Goal: Task Accomplishment & Management: Manage account settings

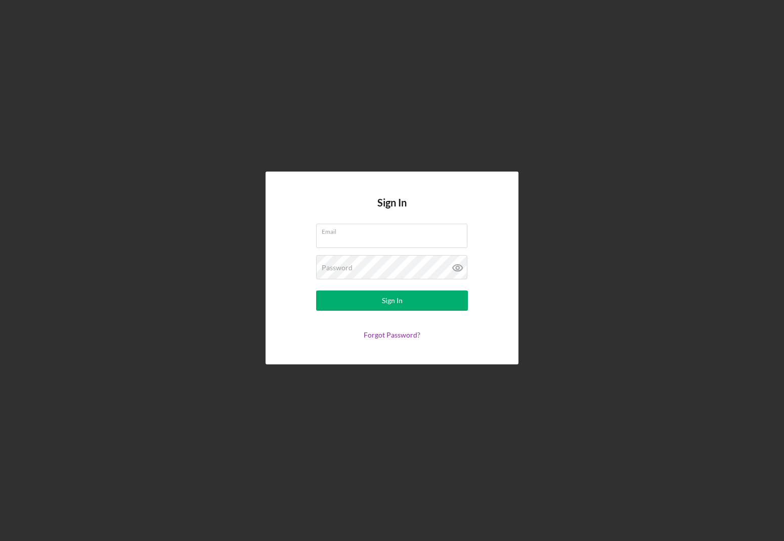
click at [494, 303] on div "Sign In Email Password Sign In Forgot Password?" at bounding box center [392, 267] width 253 height 193
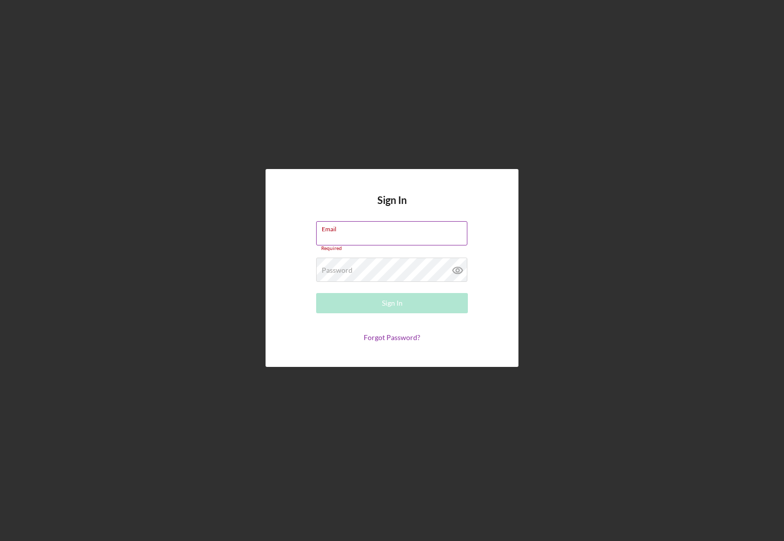
click at [372, 241] on input "Email" at bounding box center [391, 233] width 151 height 24
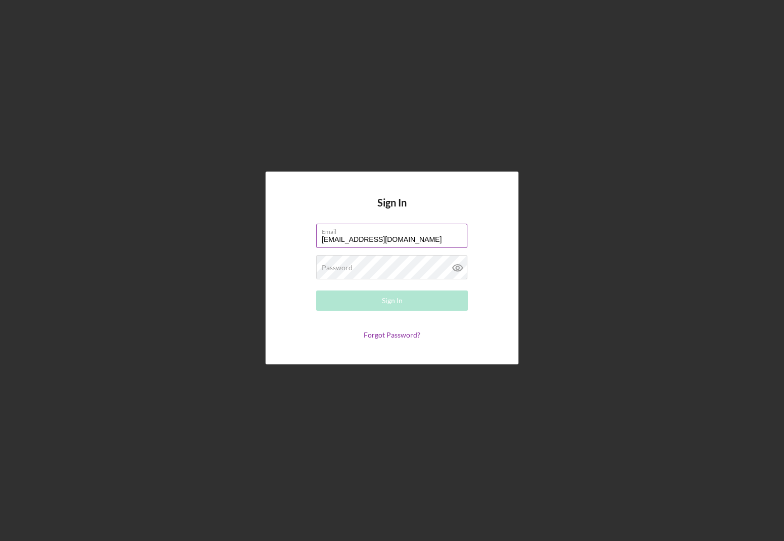
type input "[EMAIL_ADDRESS][DOMAIN_NAME]"
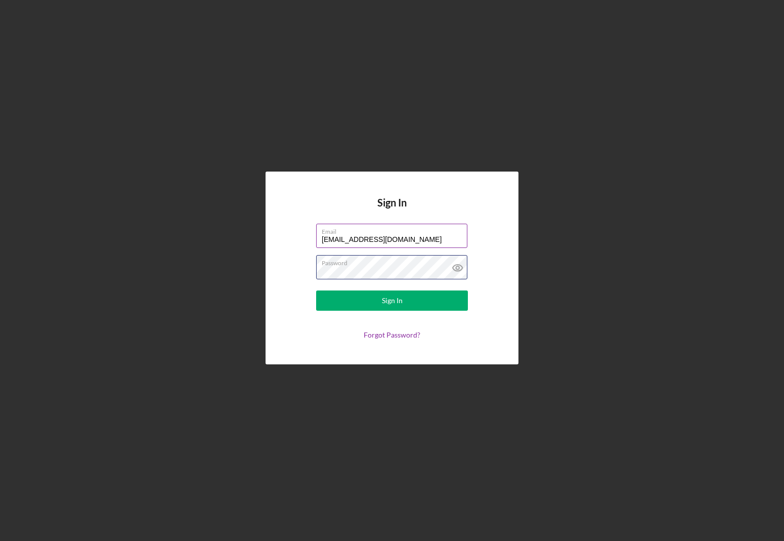
click at [392, 300] on button "Sign In" at bounding box center [392, 300] width 152 height 20
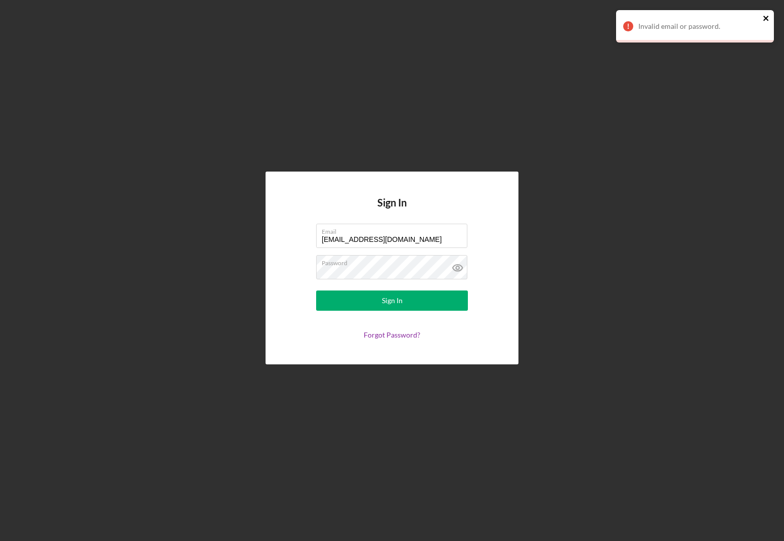
click at [766, 18] on icon "close" at bounding box center [765, 18] width 5 height 5
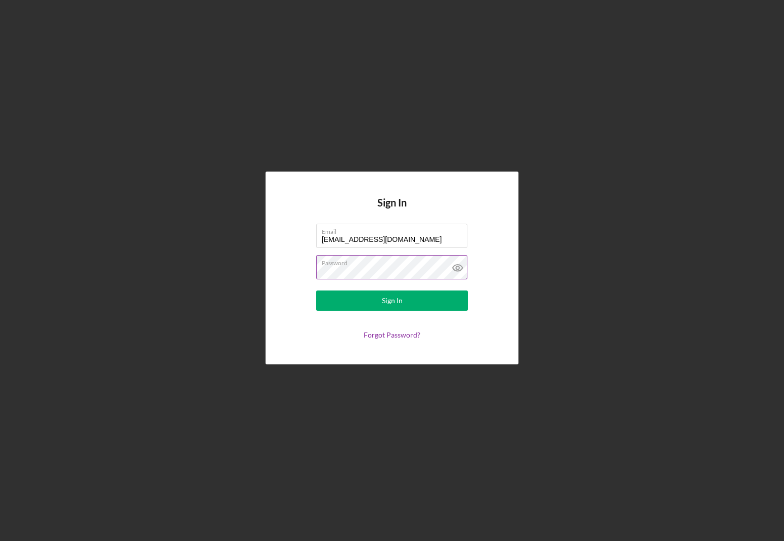
click at [451, 260] on icon at bounding box center [457, 267] width 25 height 25
click at [390, 296] on div "Sign In" at bounding box center [392, 300] width 21 height 20
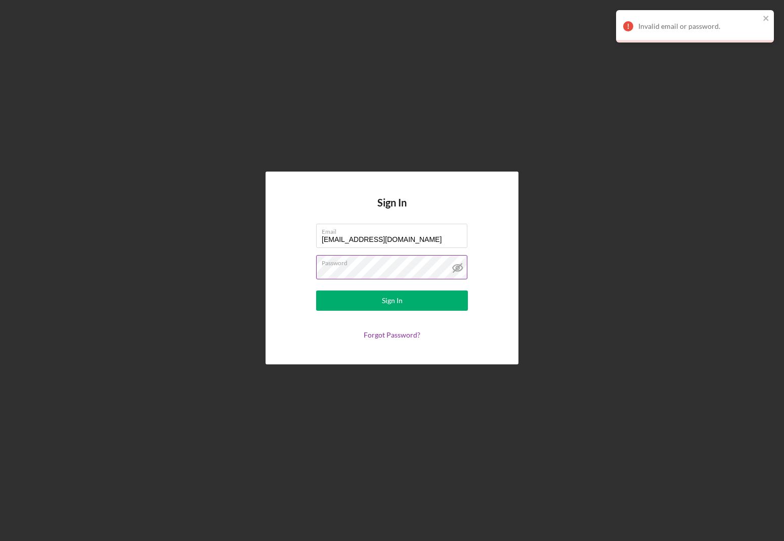
drag, startPoint x: 767, startPoint y: 18, endPoint x: 774, endPoint y: 21, distance: 7.7
click at [772, 19] on div "Invalid email or password." at bounding box center [695, 26] width 158 height 32
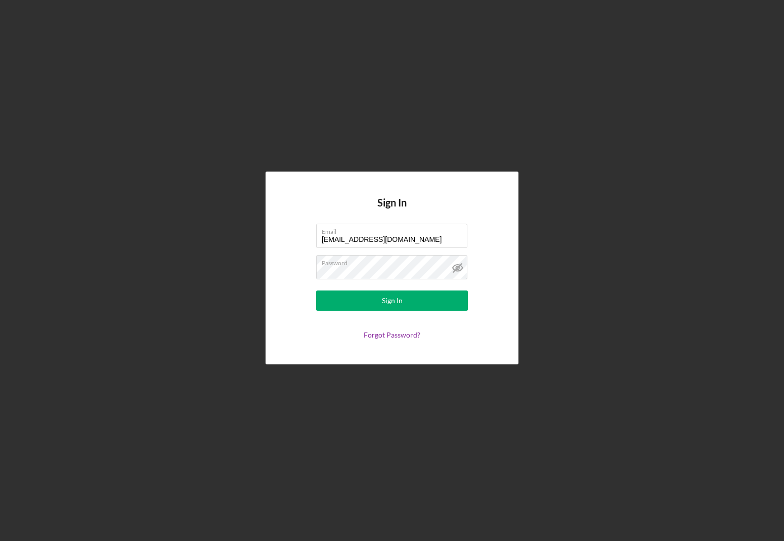
drag, startPoint x: 524, startPoint y: 209, endPoint x: 529, endPoint y: 208, distance: 5.1
click at [524, 209] on div "Sign In Email [EMAIL_ADDRESS][DOMAIN_NAME] Password Sign In Forgot Password?" at bounding box center [392, 268] width 774 height 536
click at [511, 183] on div "Sign In Email [EMAIL_ADDRESS][DOMAIN_NAME] Password Sign In Forgot Password?" at bounding box center [392, 267] width 253 height 193
click at [537, 173] on div "Sign In Email [EMAIL_ADDRESS][DOMAIN_NAME] Password Sign In Forgot Password?" at bounding box center [392, 268] width 774 height 536
click at [372, 236] on input "Email" at bounding box center [391, 236] width 151 height 24
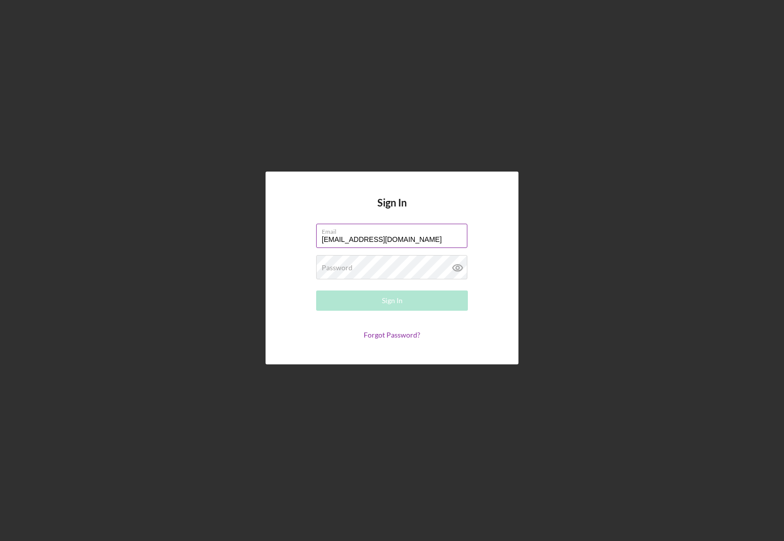
type input "[EMAIL_ADDRESS][DOMAIN_NAME]"
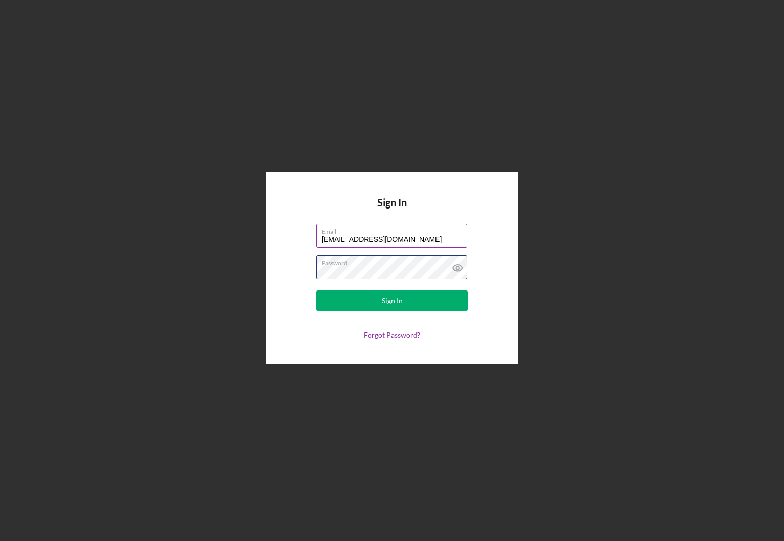
click at [392, 300] on button "Sign In" at bounding box center [392, 300] width 152 height 20
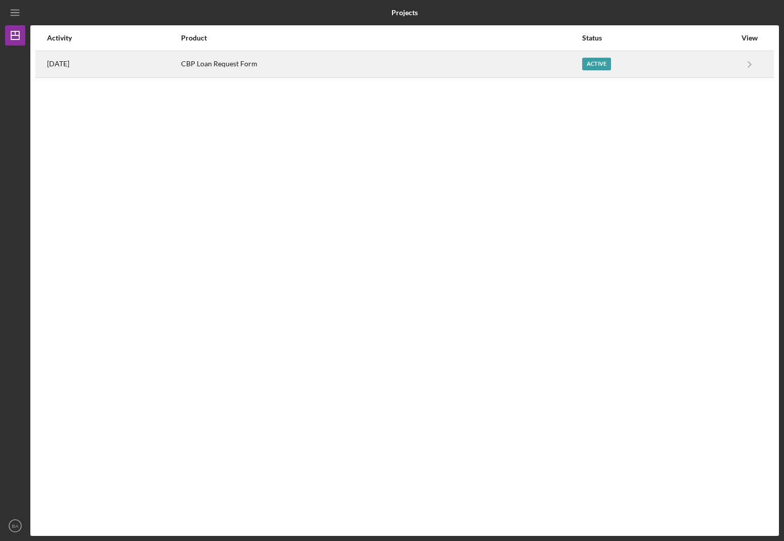
click at [597, 66] on div "Active" at bounding box center [596, 64] width 29 height 13
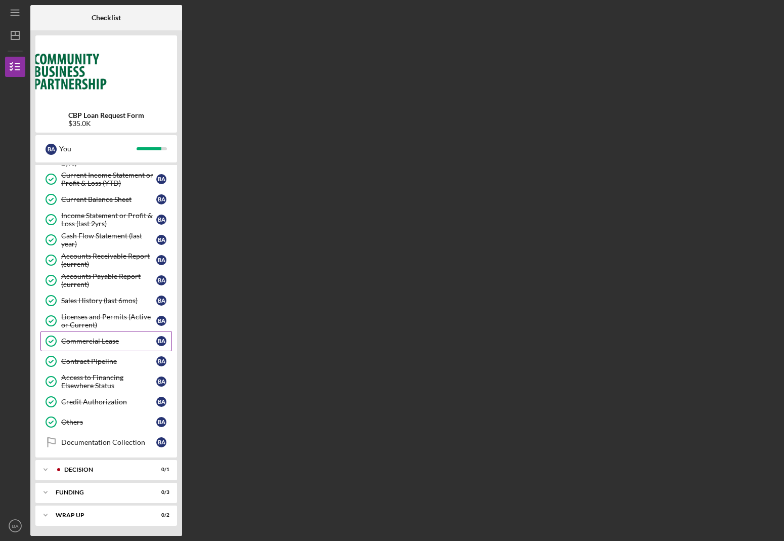
scroll to position [282, 0]
click at [90, 447] on link "Documentation Collection Documentation Collection B A" at bounding box center [105, 442] width 131 height 20
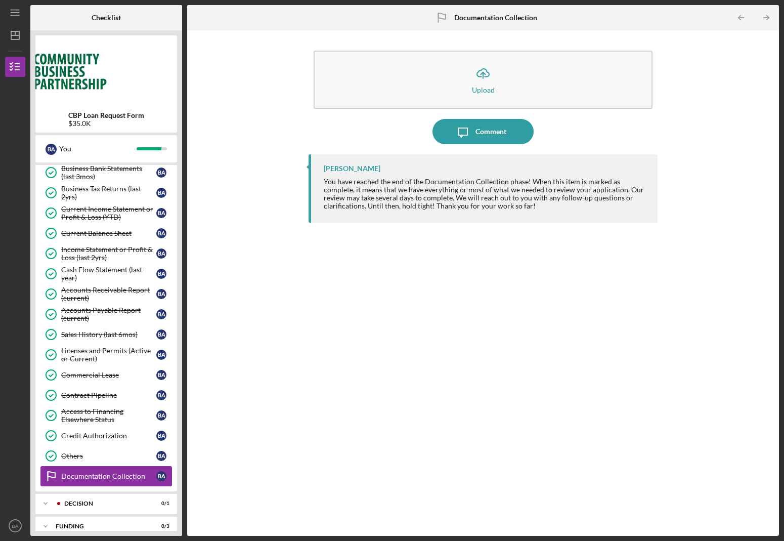
scroll to position [246, 0]
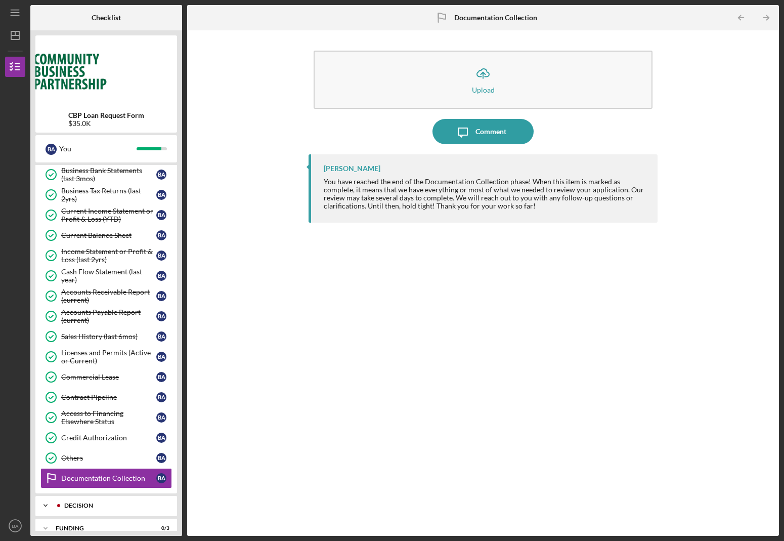
click at [74, 501] on div "Icon/Expander Decision 0 / 1" at bounding box center [106, 505] width 142 height 20
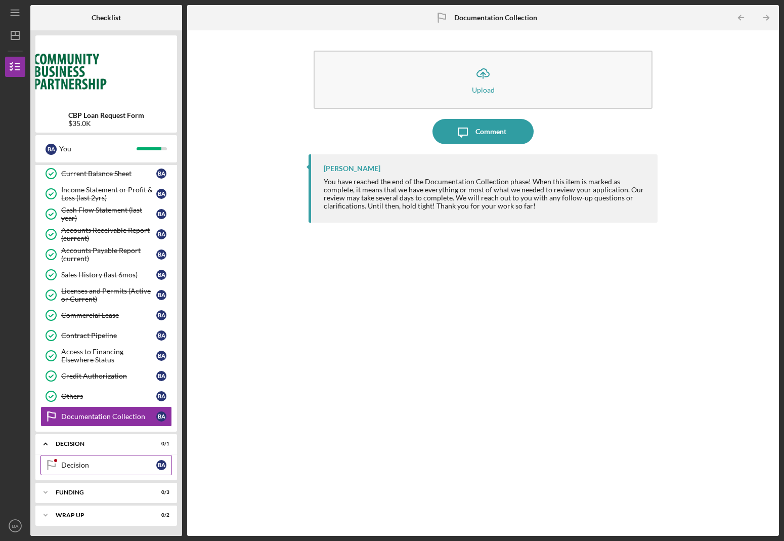
scroll to position [308, 0]
click at [77, 464] on div "Decision" at bounding box center [108, 465] width 95 height 8
